Goal: Information Seeking & Learning: Compare options

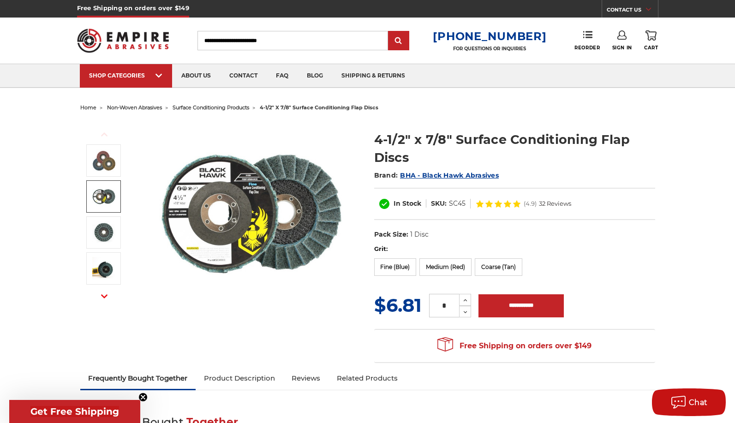
click at [118, 198] on link at bounding box center [103, 196] width 35 height 32
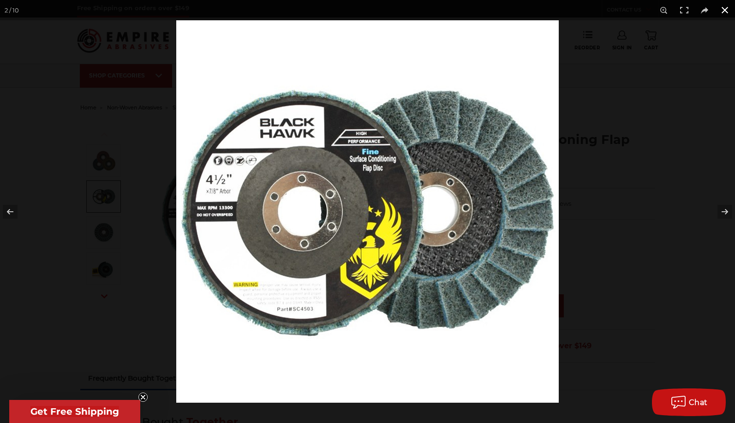
click at [725, 9] on button at bounding box center [725, 10] width 20 height 20
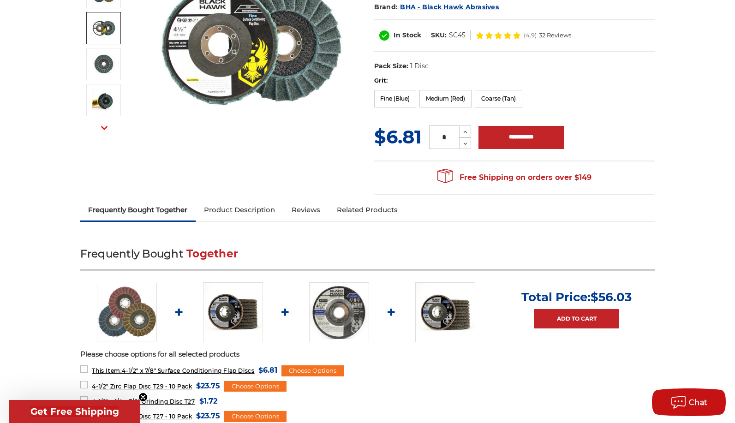
scroll to position [185, 0]
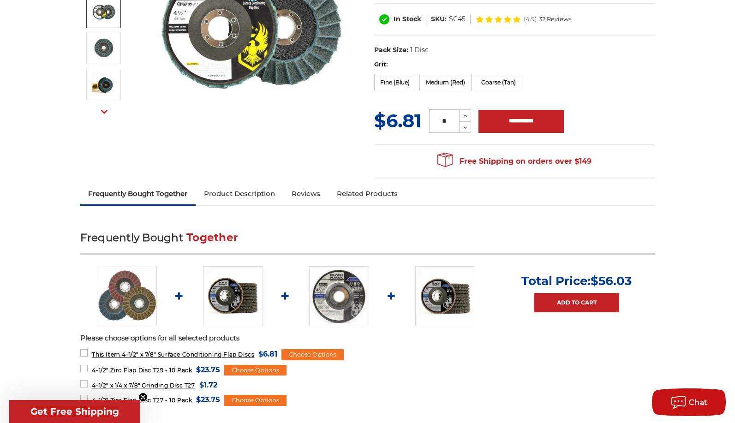
click at [239, 301] on img at bounding box center [233, 296] width 60 height 60
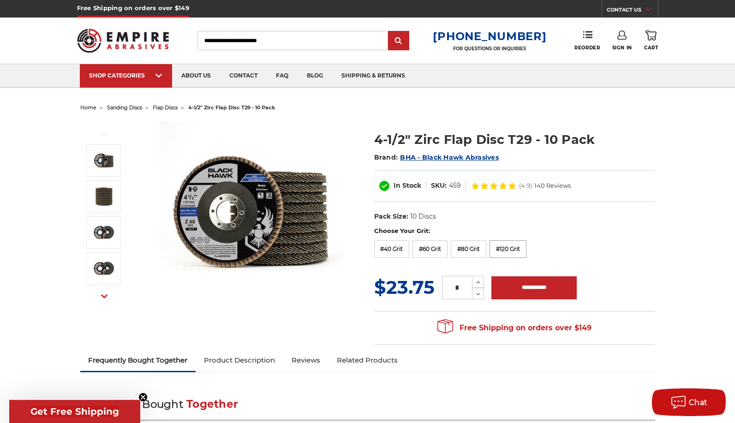
click at [518, 246] on label "#120 Grit" at bounding box center [508, 249] width 37 height 18
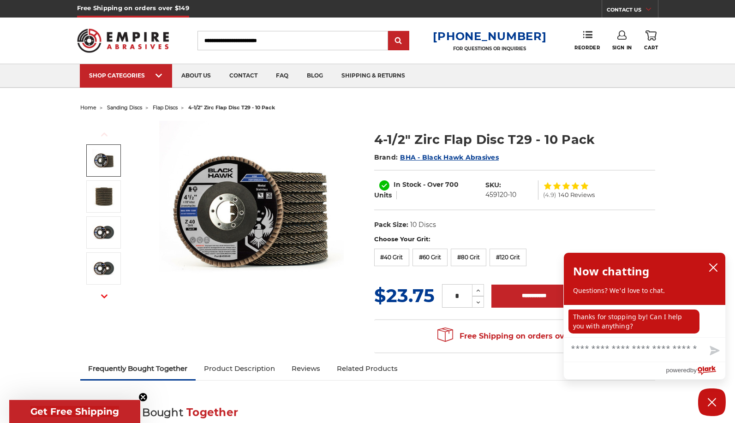
click at [104, 136] on icon "button" at bounding box center [104, 134] width 6 height 6
click at [104, 134] on use "button" at bounding box center [104, 134] width 6 height 4
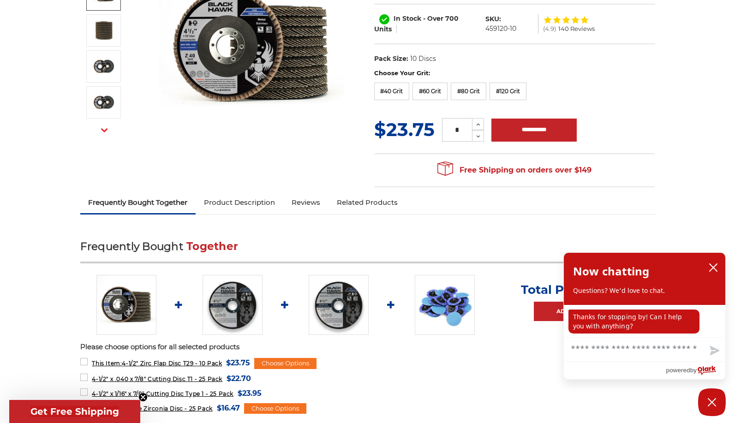
scroll to position [185, 0]
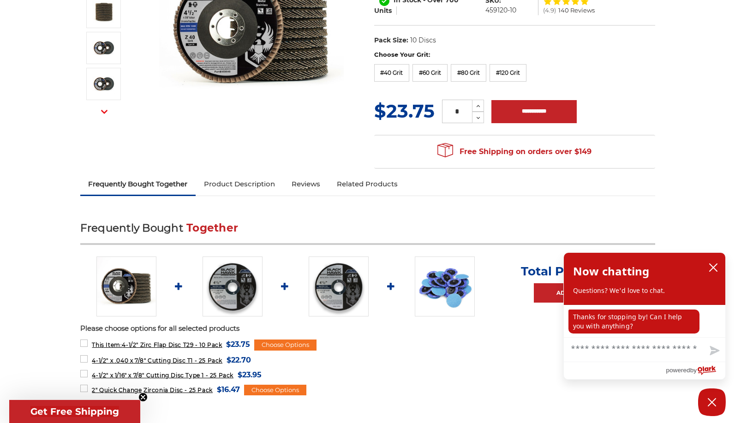
click at [122, 287] on img at bounding box center [126, 287] width 60 height 60
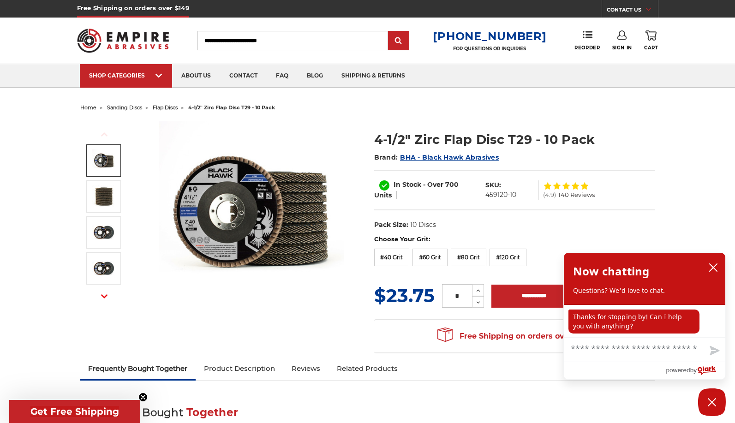
scroll to position [185, 0]
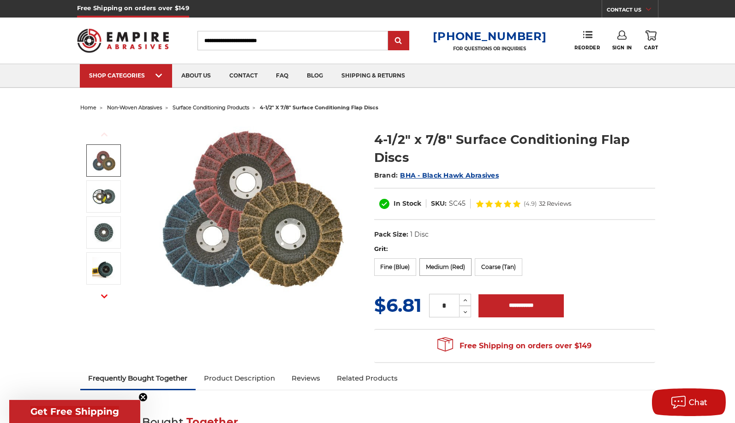
click at [455, 271] on label "Medium (Red)" at bounding box center [445, 267] width 52 height 18
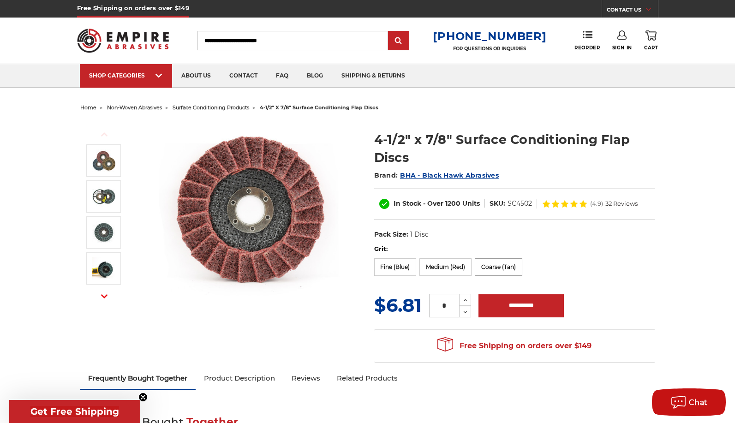
click at [508, 262] on label "Coarse (Tan)" at bounding box center [499, 267] width 48 height 18
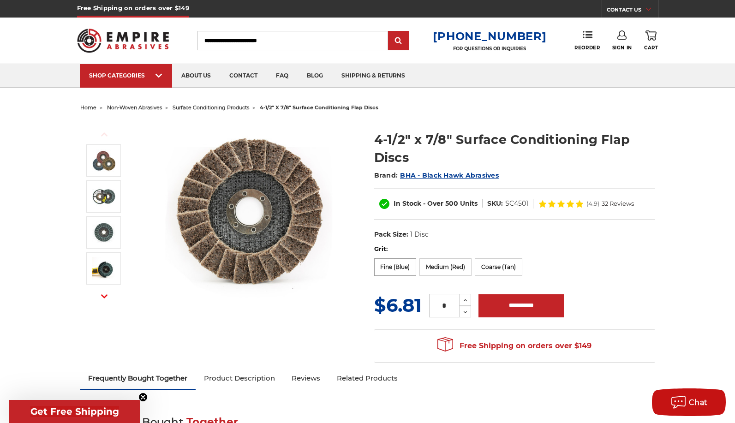
click at [400, 266] on label "Fine (Blue)" at bounding box center [395, 267] width 42 height 18
